Goal: Transaction & Acquisition: Purchase product/service

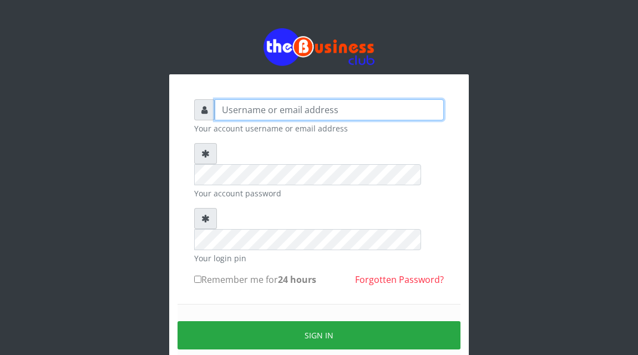
click at [252, 114] on input "text" at bounding box center [329, 109] width 229 height 21
type input "Atipeter"
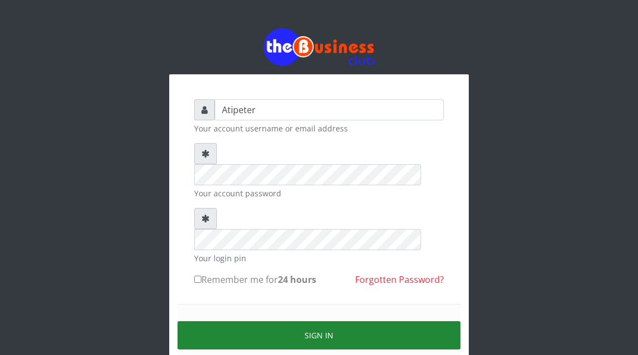
click at [343, 321] on button "Sign in" at bounding box center [318, 335] width 283 height 28
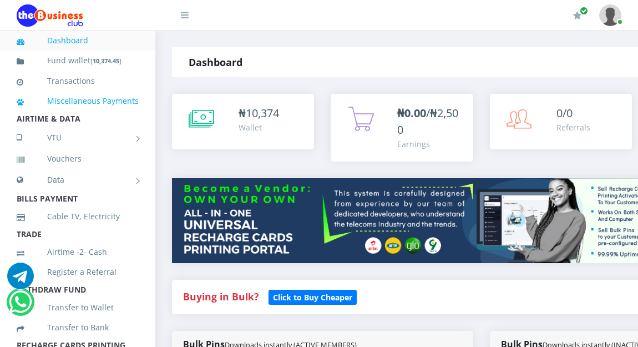
click at [100, 93] on link "Miscellaneous Payments" at bounding box center [78, 101] width 122 height 26
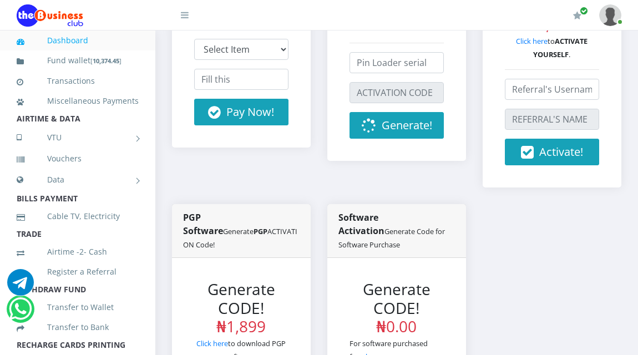
scroll to position [377, 0]
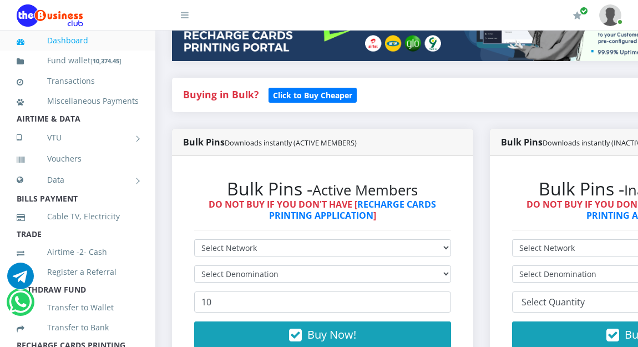
scroll to position [222, 0]
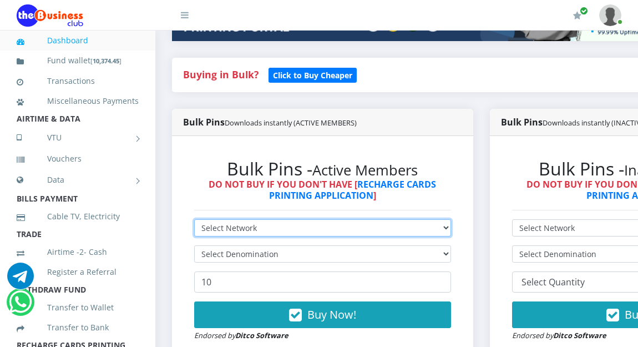
click at [221, 226] on select "Select Network MTN Globacom 9Mobile Airtel" at bounding box center [322, 227] width 257 height 17
select select "MTN"
click at [194, 221] on select "Select Network MTN Globacom 9Mobile Airtel" at bounding box center [322, 227] width 257 height 17
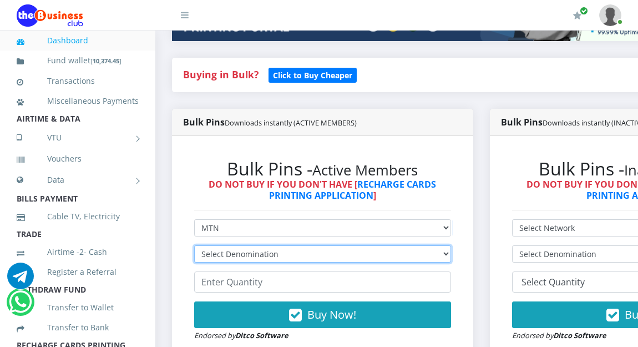
click at [221, 255] on select "Select Denomination MTN NGN100 - ₦96.94 MTN NGN200 - ₦193.88 MTN NGN400 - ₦387.…" at bounding box center [322, 253] width 257 height 17
select select "193.88-200"
click at [194, 247] on select "Select Denomination MTN NGN100 - ₦96.94 MTN NGN200 - ₦193.88 MTN NGN400 - ₦387.…" at bounding box center [322, 253] width 257 height 17
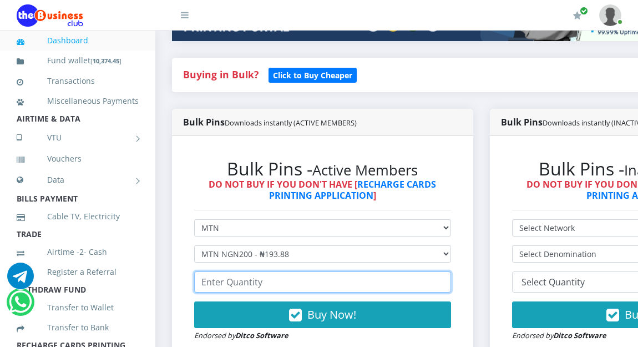
click at [216, 284] on input "number" at bounding box center [322, 281] width 257 height 21
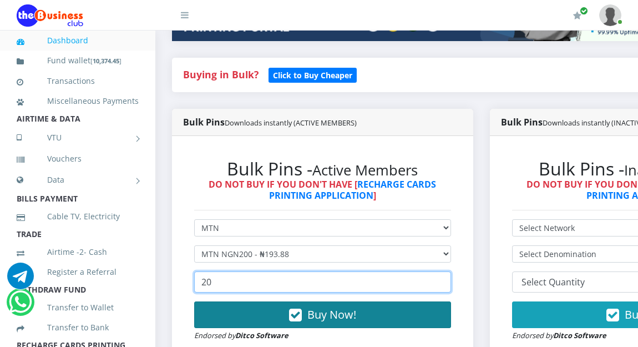
type input "20"
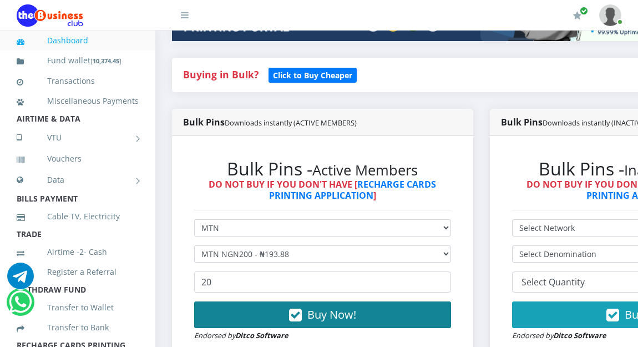
click at [329, 321] on span "Buy Now!" at bounding box center [331, 314] width 49 height 15
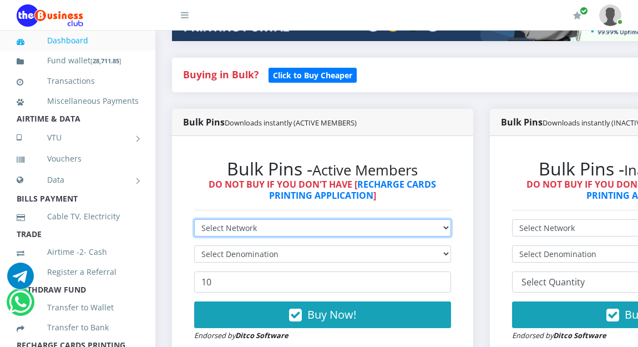
click at [212, 229] on select "Select Network MTN Globacom 9Mobile Airtel" at bounding box center [322, 227] width 257 height 17
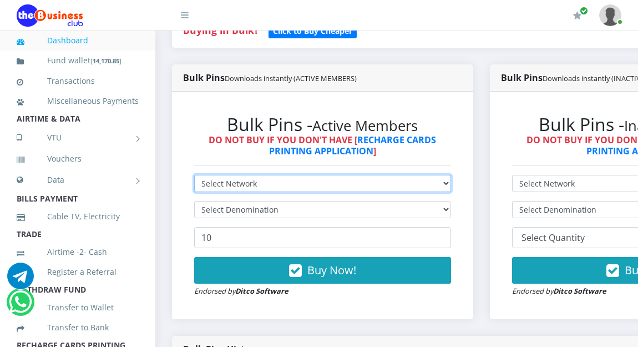
click at [226, 181] on select "Select Network MTN Globacom 9Mobile Airtel" at bounding box center [322, 183] width 257 height 17
select select "MTN"
click at [194, 176] on select "Select Network MTN Globacom 9Mobile Airtel" at bounding box center [322, 183] width 257 height 17
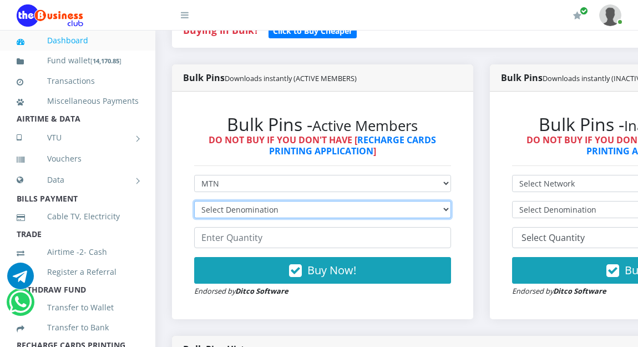
click at [227, 208] on select "Select Denomination MTN NGN100 - ₦96.94 MTN NGN200 - ₦193.88 MTN NGN400 - ₦387.…" at bounding box center [322, 209] width 257 height 17
select select "96.94-100"
click at [194, 202] on select "Select Denomination MTN NGN100 - ₦96.94 MTN NGN200 - ₦193.88 MTN NGN400 - ₦387.…" at bounding box center [322, 209] width 257 height 17
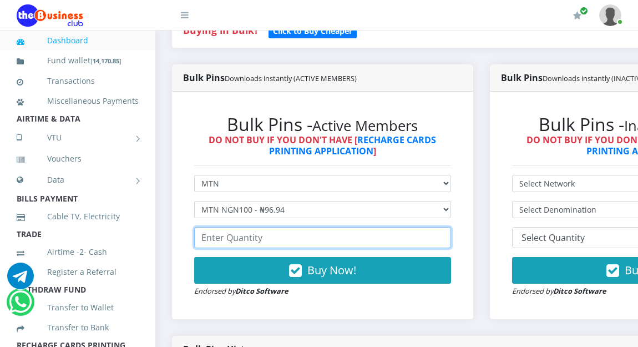
click at [231, 241] on input "number" at bounding box center [322, 237] width 257 height 21
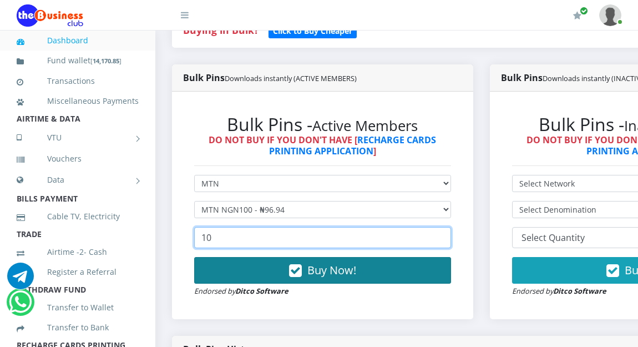
type input "10"
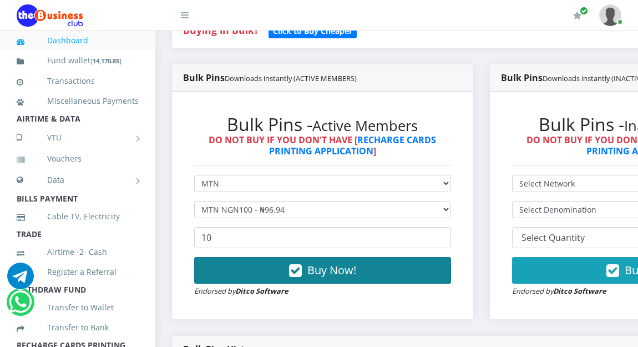
click at [264, 264] on button "Buy Now!" at bounding box center [322, 270] width 257 height 27
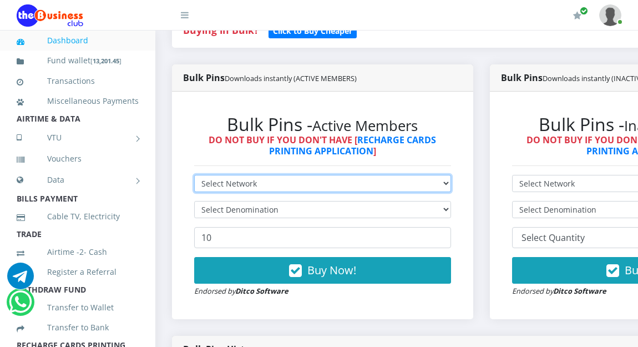
click at [215, 181] on select "Select Network MTN Globacom 9Mobile Airtel" at bounding box center [322, 183] width 257 height 17
select select "Glo"
click at [194, 176] on select "Select Network MTN Globacom 9Mobile Airtel" at bounding box center [322, 183] width 257 height 17
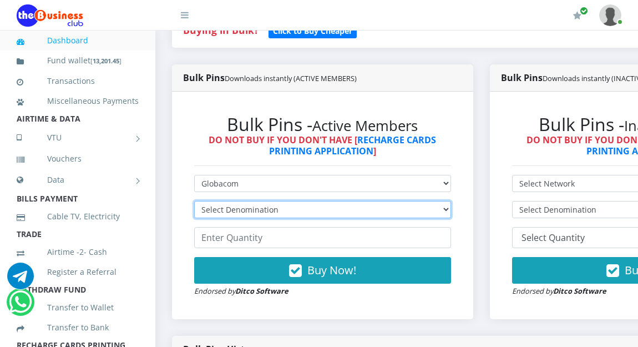
click at [221, 209] on select "Select Denomination Glo NGN100 - ₦96.45 Glo NGN200 - ₦192.90 Glo NGN500 - ₦482.…" at bounding box center [322, 209] width 257 height 17
select select "482.25-500"
click at [194, 202] on select "Select Denomination Glo NGN100 - ₦96.45 Glo NGN200 - ₦192.90 Glo NGN500 - ₦482.…" at bounding box center [322, 209] width 257 height 17
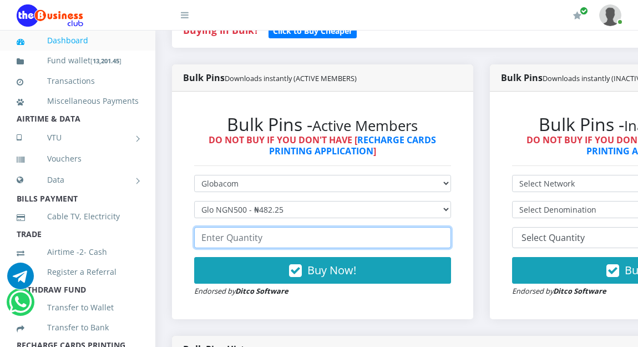
click at [228, 242] on input "number" at bounding box center [322, 237] width 257 height 21
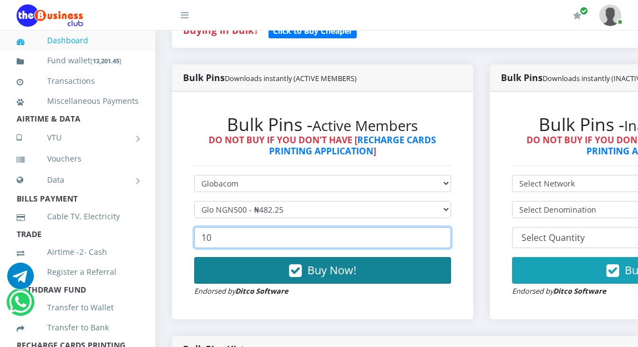
type input "10"
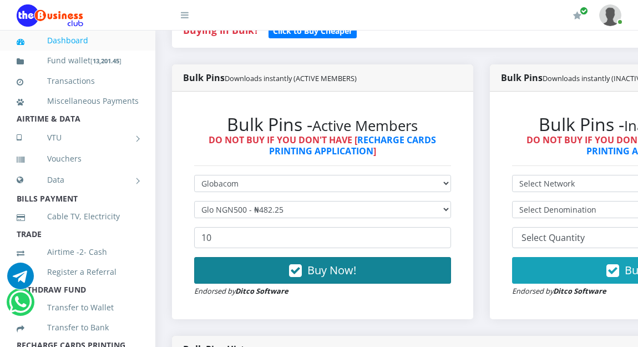
click at [248, 273] on button "Buy Now!" at bounding box center [322, 270] width 257 height 27
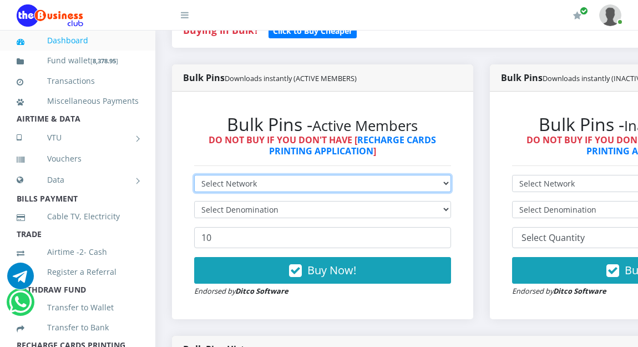
click at [211, 183] on select "Select Network MTN Globacom 9Mobile Airtel" at bounding box center [322, 183] width 257 height 17
select select "MTN"
click at [194, 176] on select "Select Network MTN Globacom 9Mobile Airtel" at bounding box center [322, 183] width 257 height 17
click at [221, 182] on select "Select Network MTN Globacom 9Mobile Airtel" at bounding box center [322, 183] width 257 height 17
select select "Glo"
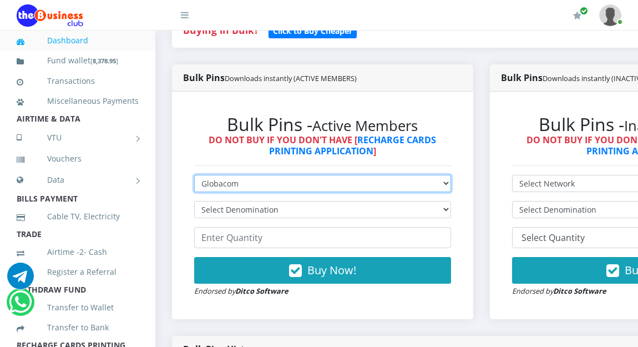
click at [194, 176] on select "Select Network MTN Globacom 9Mobile Airtel" at bounding box center [322, 183] width 257 height 17
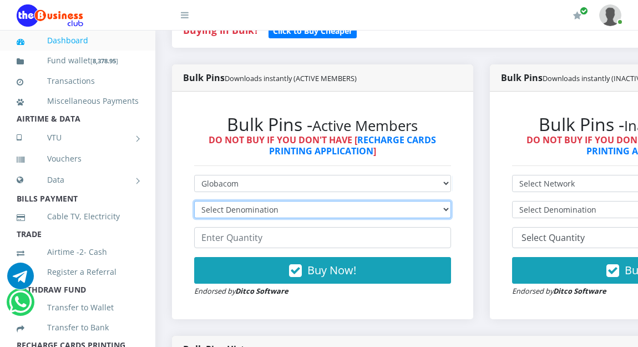
click at [220, 212] on select "Select Denomination Glo NGN100 - ₦96.45 Glo NGN200 - ₦192.90 Glo NGN500 - ₦482.…" at bounding box center [322, 209] width 257 height 17
select select "192.9-200"
click at [194, 202] on select "Select Denomination Glo NGN100 - ₦96.45 Glo NGN200 - ₦192.90 Glo NGN500 - ₦482.…" at bounding box center [322, 209] width 257 height 17
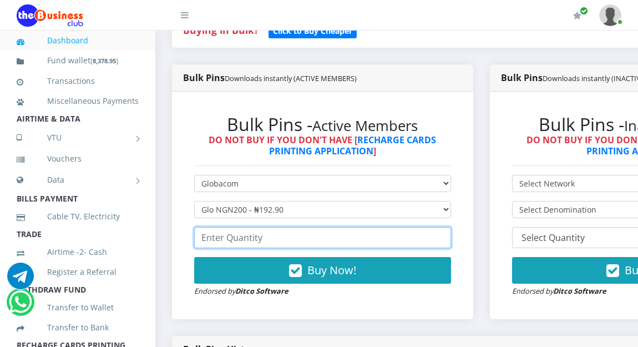
click at [221, 241] on input "number" at bounding box center [322, 237] width 257 height 21
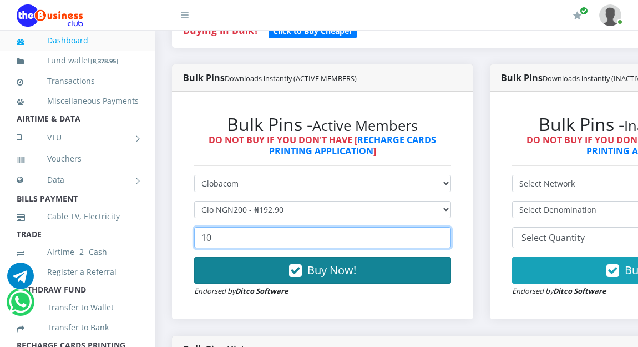
type input "10"
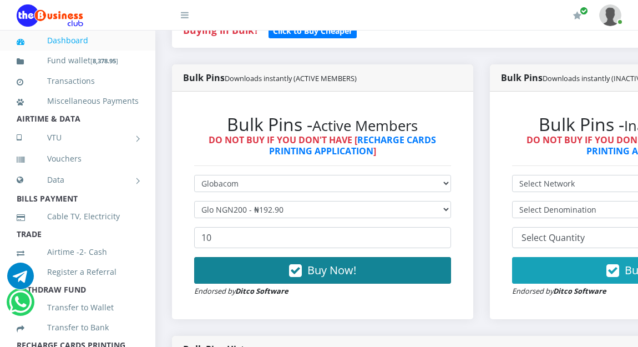
click at [251, 277] on button "Buy Now!" at bounding box center [322, 270] width 257 height 27
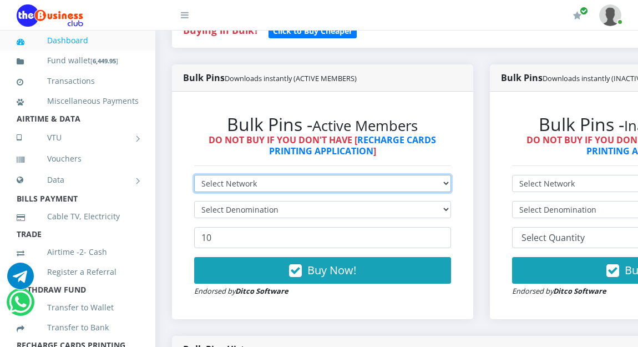
click at [228, 184] on select "Select Network MTN Globacom 9Mobile Airtel" at bounding box center [322, 183] width 257 height 17
select select "Glo"
click at [194, 176] on select "Select Network MTN Globacom 9Mobile Airtel" at bounding box center [322, 183] width 257 height 17
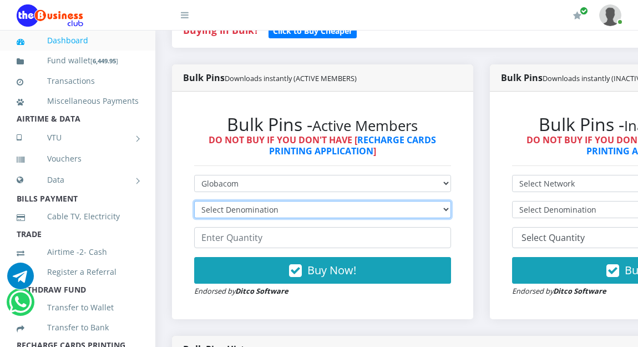
click at [230, 213] on select "Select Denomination Glo NGN100 - ₦96.45 Glo NGN200 - ₦192.90 Glo NGN500 - ₦482.…" at bounding box center [322, 209] width 257 height 17
select select "96.45-100"
click at [194, 202] on select "Select Denomination Glo NGN100 - ₦96.45 Glo NGN200 - ₦192.90 Glo NGN500 - ₦482.…" at bounding box center [322, 209] width 257 height 17
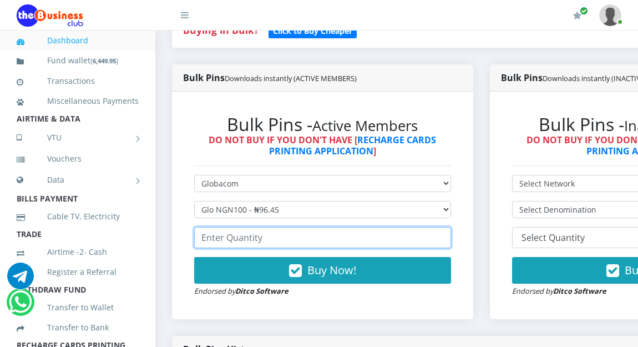
click at [226, 237] on input "number" at bounding box center [322, 237] width 257 height 21
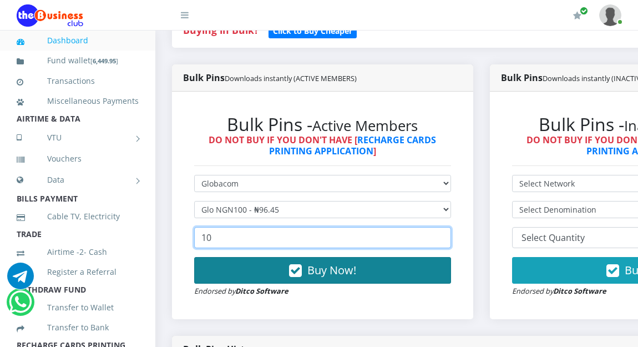
type input "10"
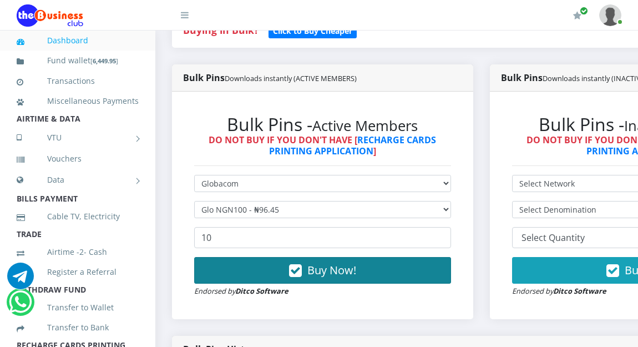
click at [230, 274] on button "Buy Now!" at bounding box center [322, 270] width 257 height 27
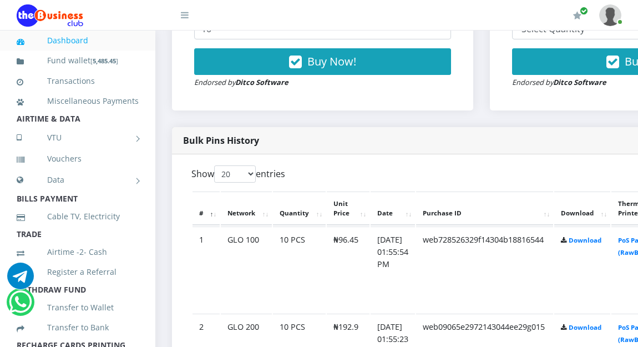
scroll to position [510, 0]
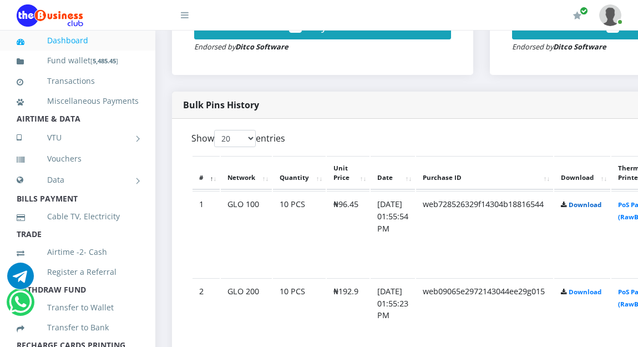
click at [601, 208] on link "Download" at bounding box center [584, 204] width 33 height 8
drag, startPoint x: 601, startPoint y: 208, endPoint x: 592, endPoint y: 259, distance: 51.3
click at [601, 208] on link "Download" at bounding box center [584, 204] width 33 height 8
click at [597, 291] on link "Download" at bounding box center [584, 291] width 33 height 8
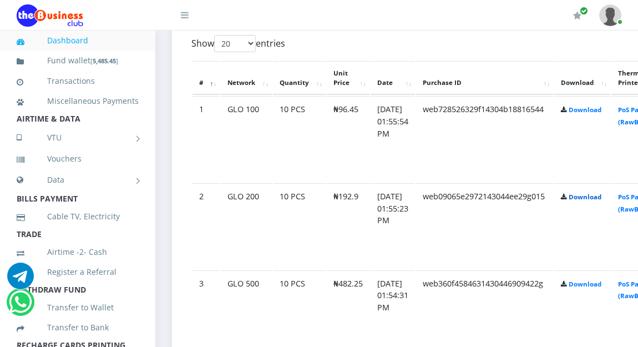
scroll to position [621, 0]
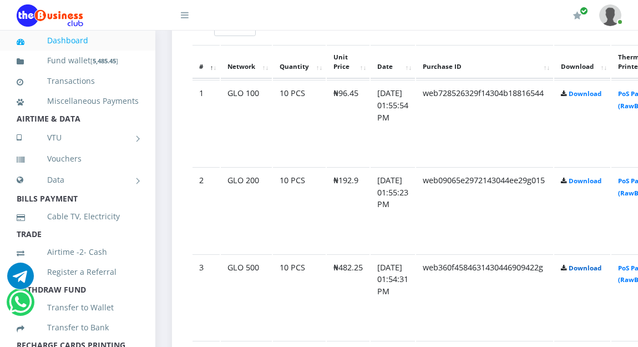
click at [601, 269] on link "Download" at bounding box center [584, 267] width 33 height 8
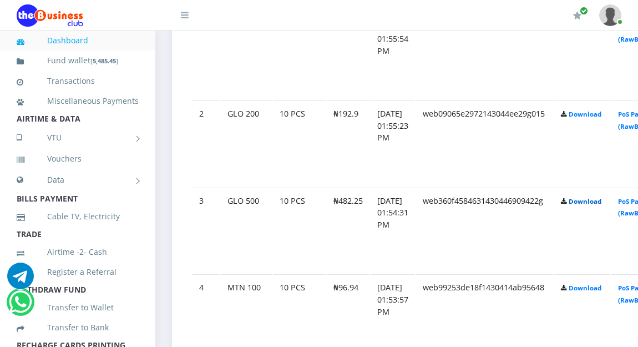
scroll to position [710, 0]
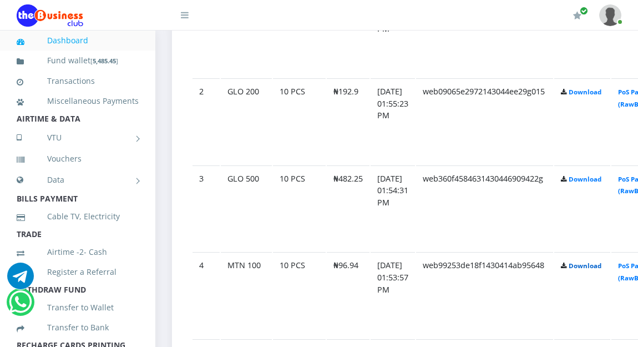
click at [601, 269] on link "Download" at bounding box center [584, 265] width 33 height 8
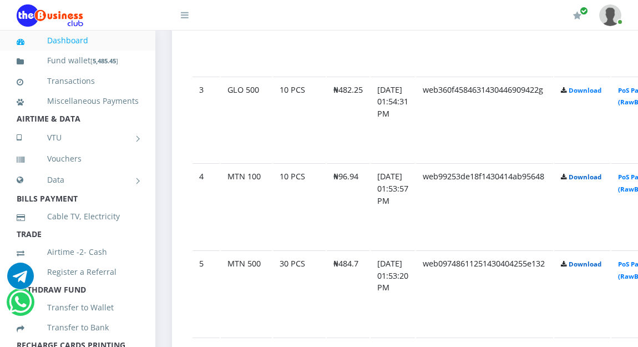
click at [601, 268] on link "Download" at bounding box center [584, 264] width 33 height 8
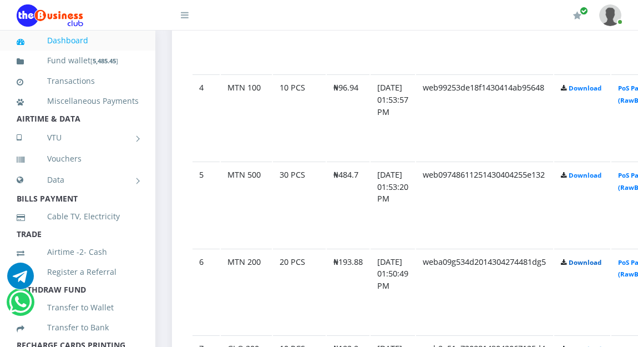
click at [601, 266] on link "Download" at bounding box center [584, 262] width 33 height 8
